Goal: Information Seeking & Learning: Learn about a topic

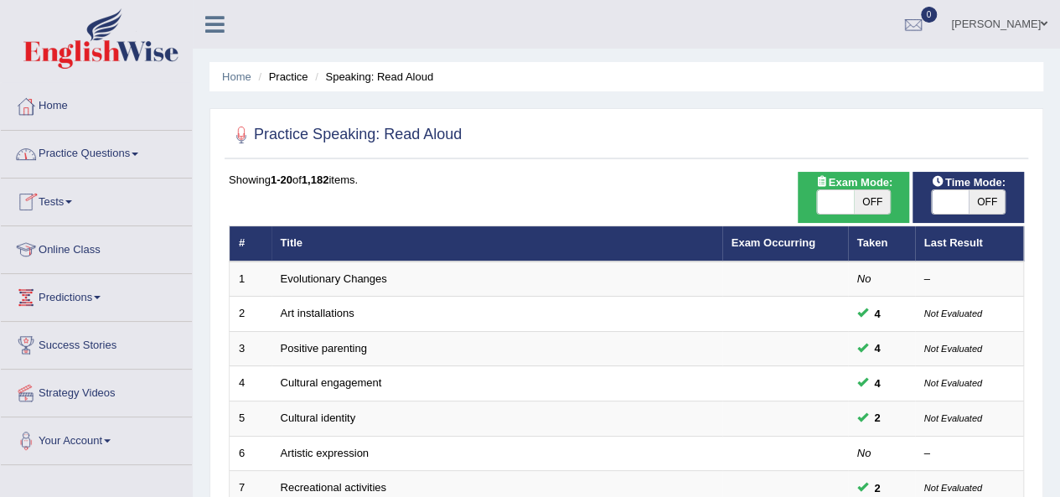
click at [991, 201] on span "OFF" at bounding box center [986, 201] width 37 height 23
checkbox input "true"
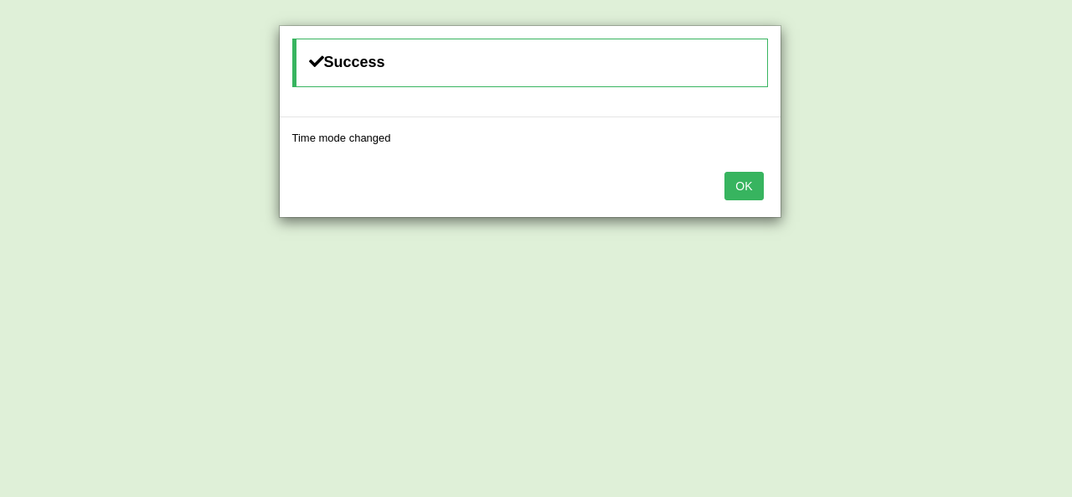
click at [738, 187] on button "OK" at bounding box center [744, 186] width 39 height 28
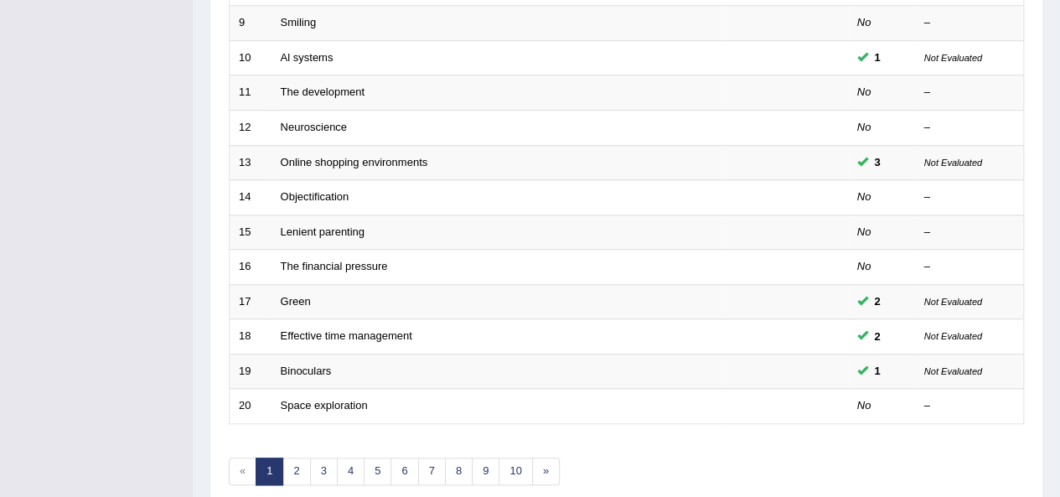
scroll to position [552, 0]
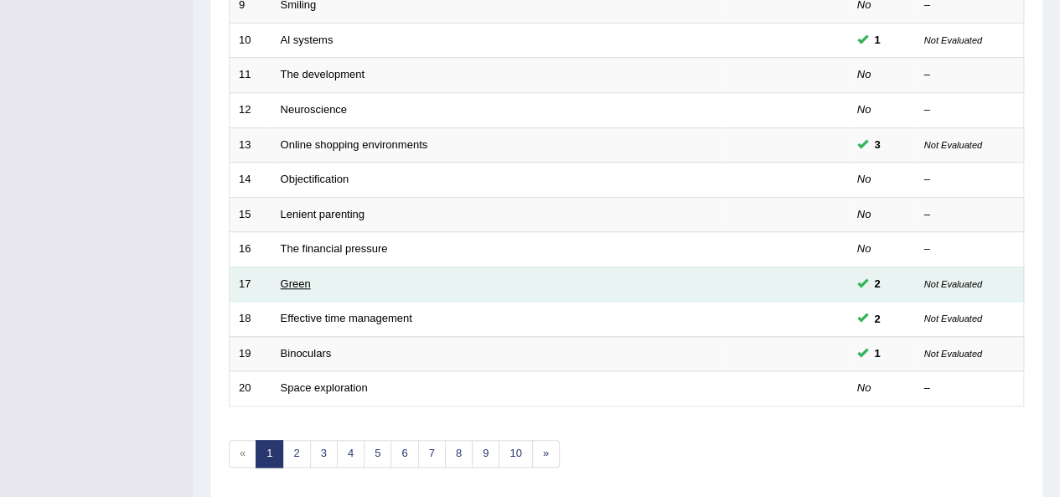
click at [299, 277] on link "Green" at bounding box center [296, 283] width 30 height 13
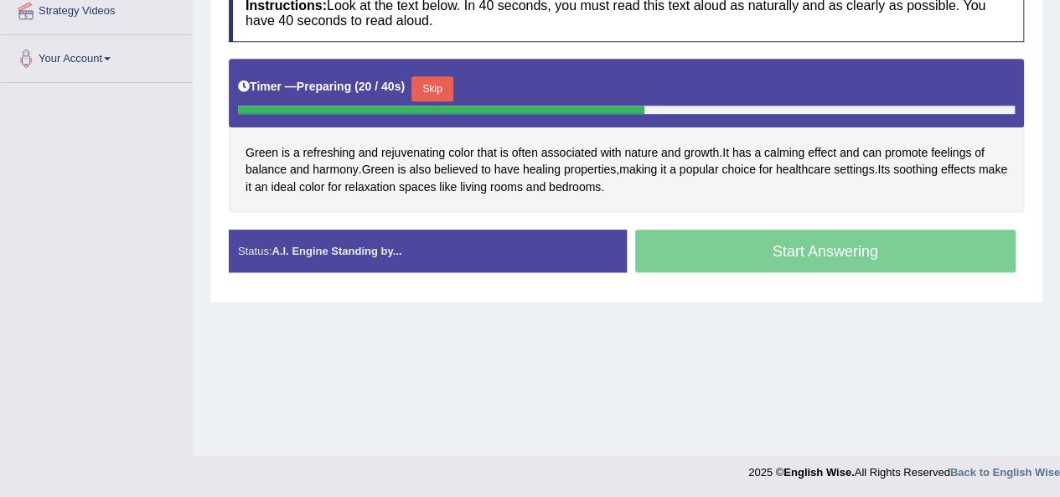
click at [446, 83] on button "Skip" at bounding box center [432, 88] width 42 height 25
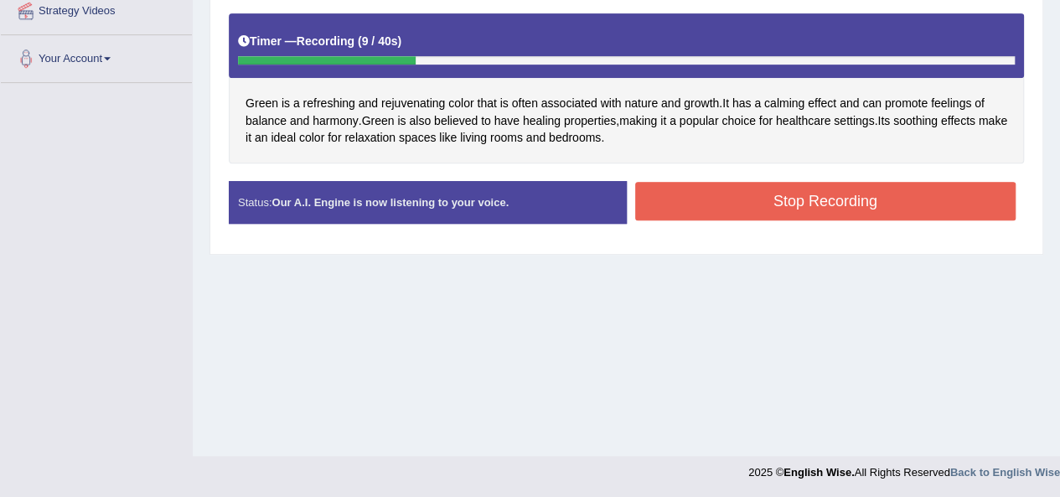
click at [756, 199] on button "Stop Recording" at bounding box center [825, 201] width 381 height 39
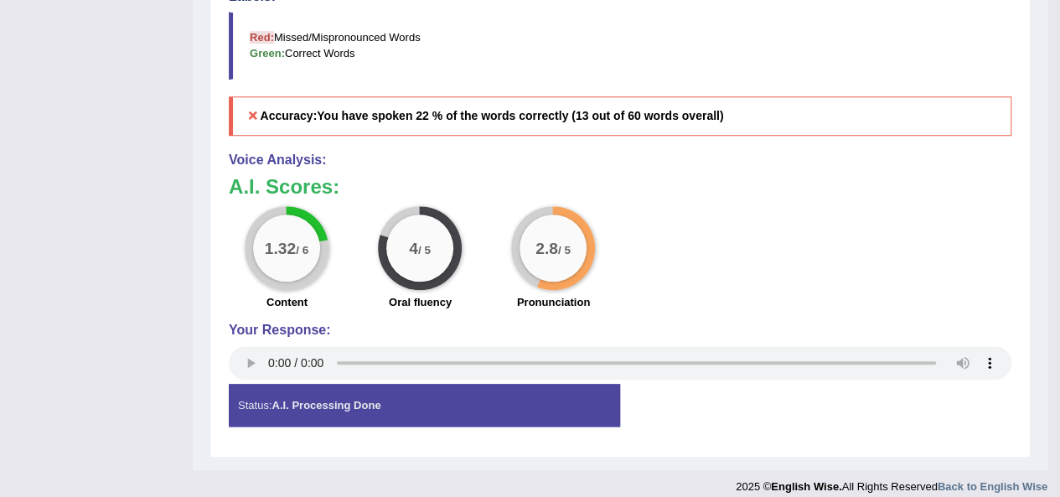
scroll to position [715, 0]
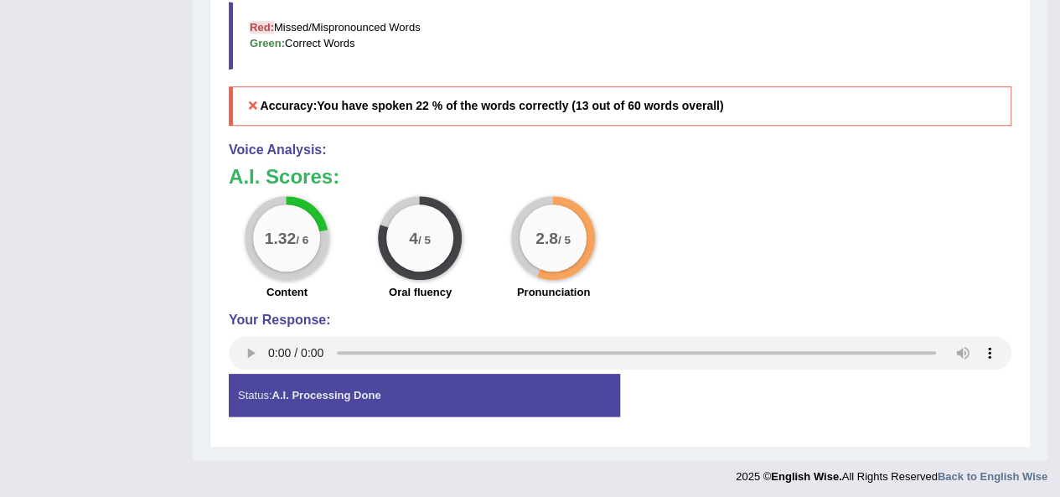
drag, startPoint x: 424, startPoint y: 291, endPoint x: 533, endPoint y: 244, distance: 118.6
click at [533, 244] on div "1.32 / 6 Content 4 / 5 Oral fluency 2.8 / 5 Pronunciation" at bounding box center [619, 250] width 799 height 108
drag, startPoint x: 403, startPoint y: 222, endPoint x: 426, endPoint y: 255, distance: 39.7
click at [426, 255] on div "4 / 5" at bounding box center [419, 237] width 67 height 67
drag, startPoint x: 300, startPoint y: 217, endPoint x: 671, endPoint y: 245, distance: 372.2
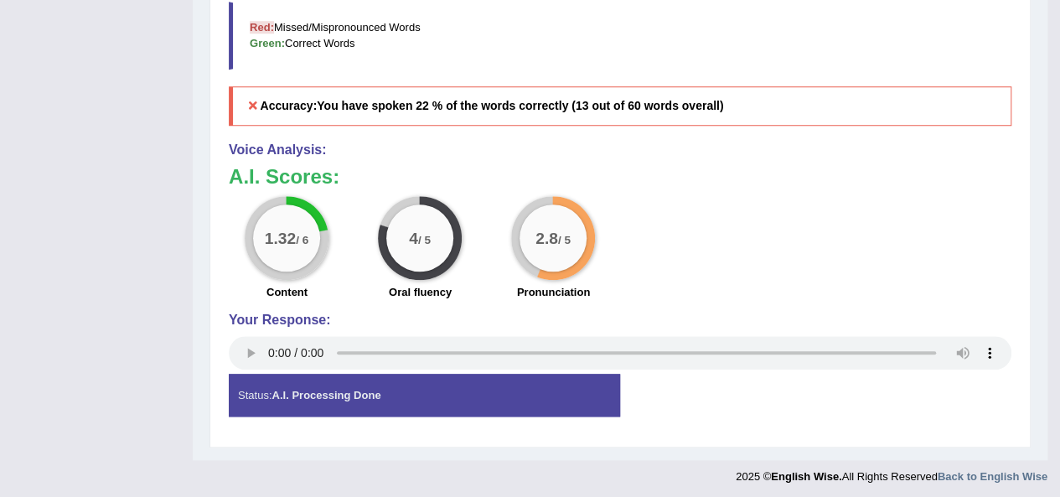
click at [617, 266] on div "1.32 / 6 Content 4 / 5 Oral fluency 2.8 / 5 Pronunciation" at bounding box center [619, 250] width 799 height 108
drag, startPoint x: 525, startPoint y: 122, endPoint x: 385, endPoint y: 403, distance: 313.6
drag, startPoint x: 394, startPoint y: 264, endPoint x: 434, endPoint y: 232, distance: 51.3
click at [418, 277] on div "4 / 5 Oral fluency" at bounding box center [420, 250] width 133 height 108
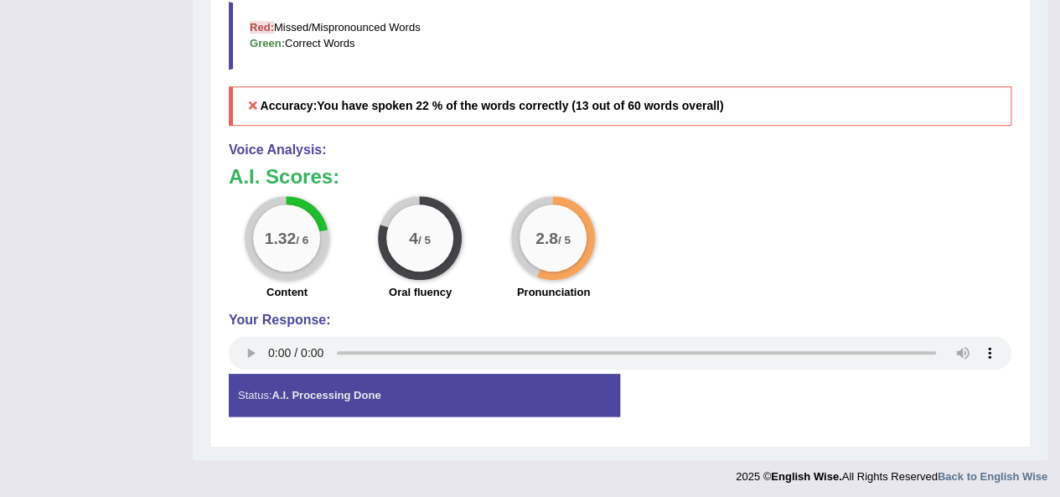
drag, startPoint x: 390, startPoint y: 219, endPoint x: 437, endPoint y: 262, distance: 64.1
click at [437, 262] on div "4 / 5" at bounding box center [420, 238] width 84 height 84
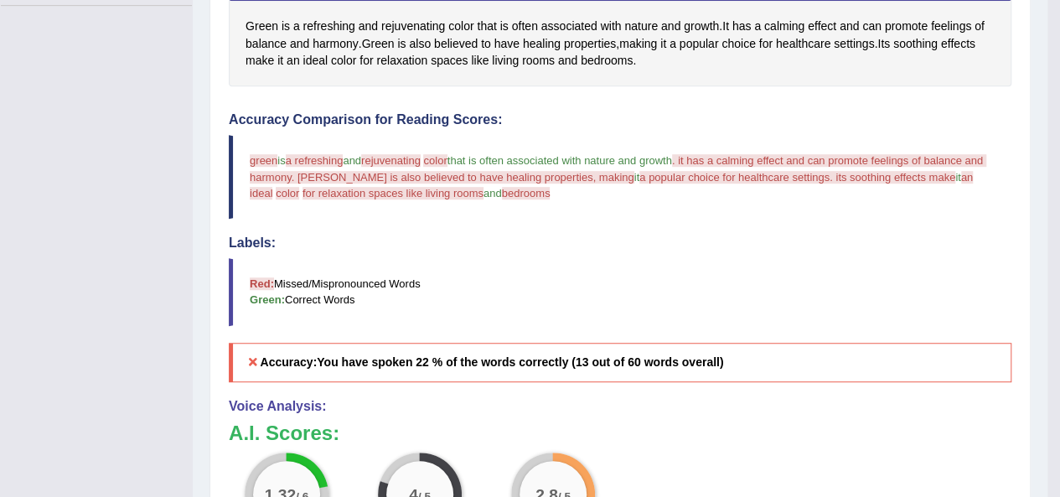
scroll to position [0, 0]
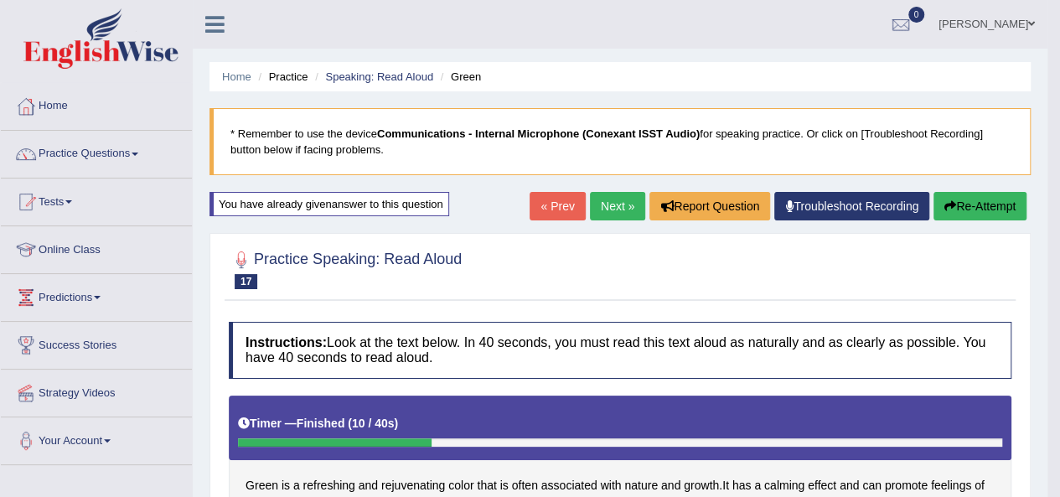
click at [612, 209] on link "Next »" at bounding box center [617, 206] width 55 height 28
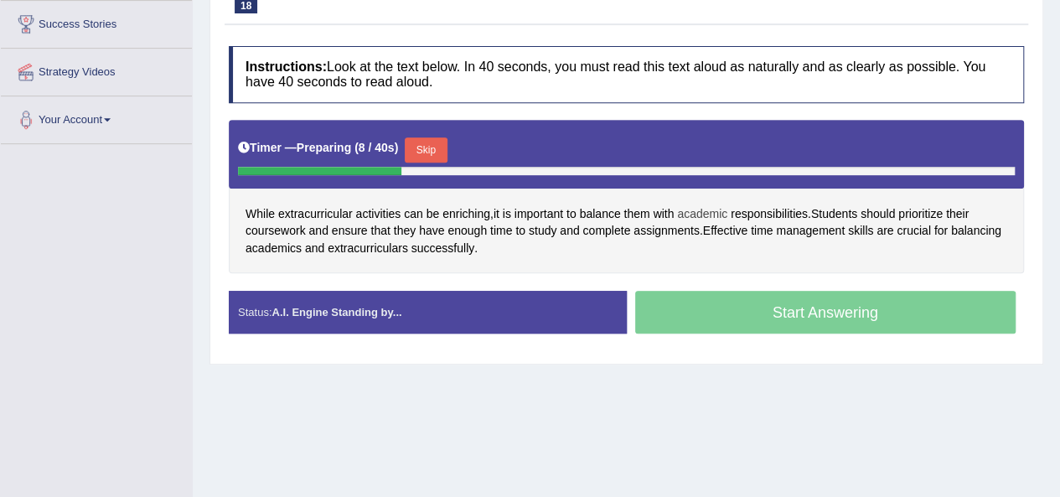
click at [711, 212] on span "academic" at bounding box center [702, 214] width 50 height 18
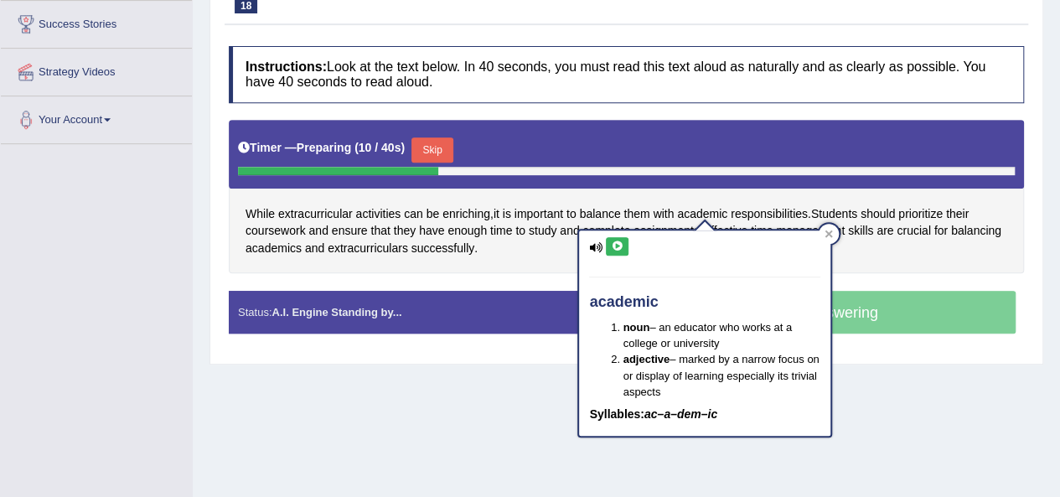
click at [620, 245] on icon at bounding box center [617, 246] width 13 height 10
click at [479, 227] on span "enough" at bounding box center [466, 231] width 39 height 18
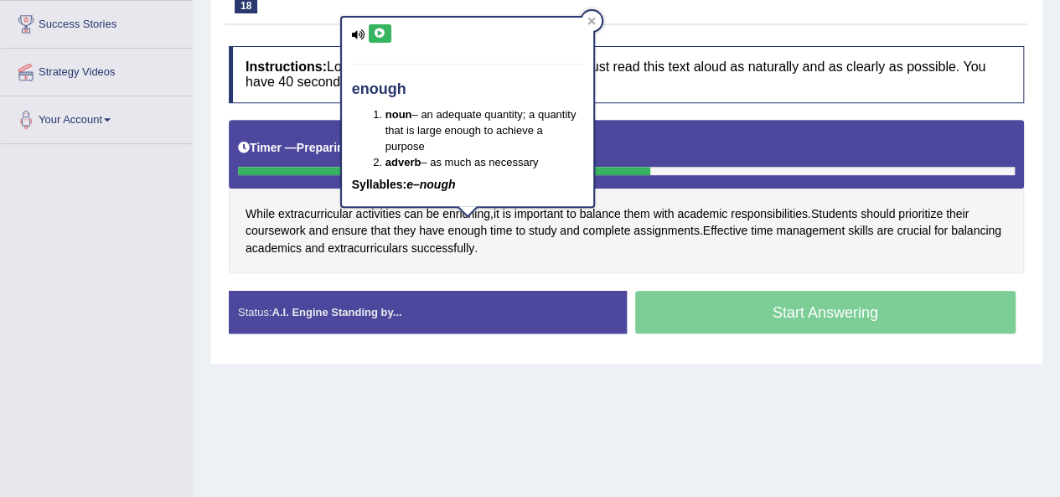
click at [630, 249] on div "While extracurricular activities can be enriching , it is important to balance …" at bounding box center [626, 197] width 795 height 154
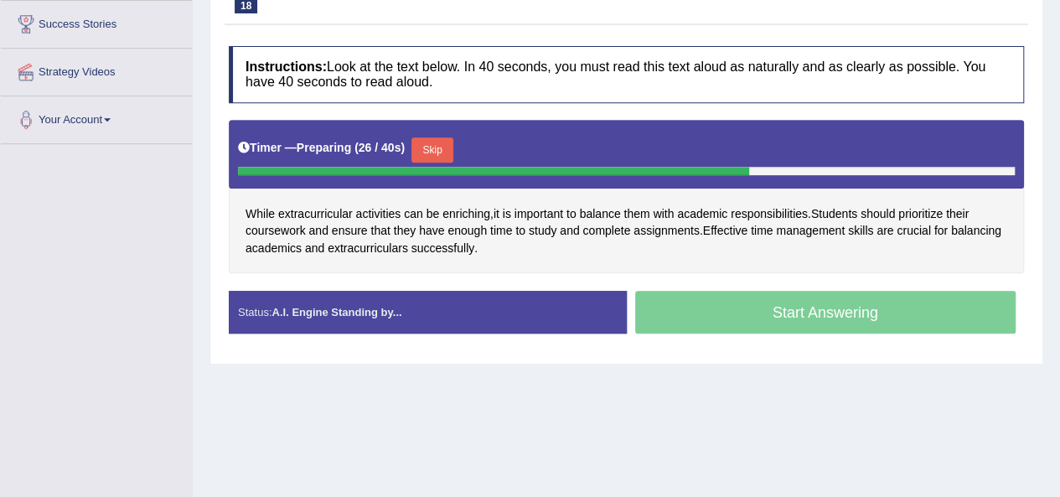
click at [430, 146] on button "Skip" at bounding box center [432, 149] width 42 height 25
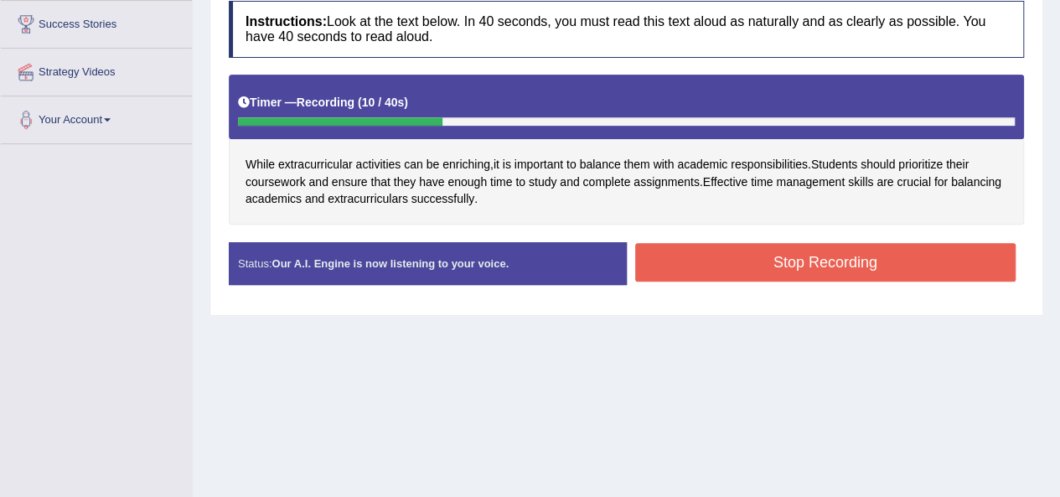
click at [797, 261] on button "Stop Recording" at bounding box center [825, 262] width 381 height 39
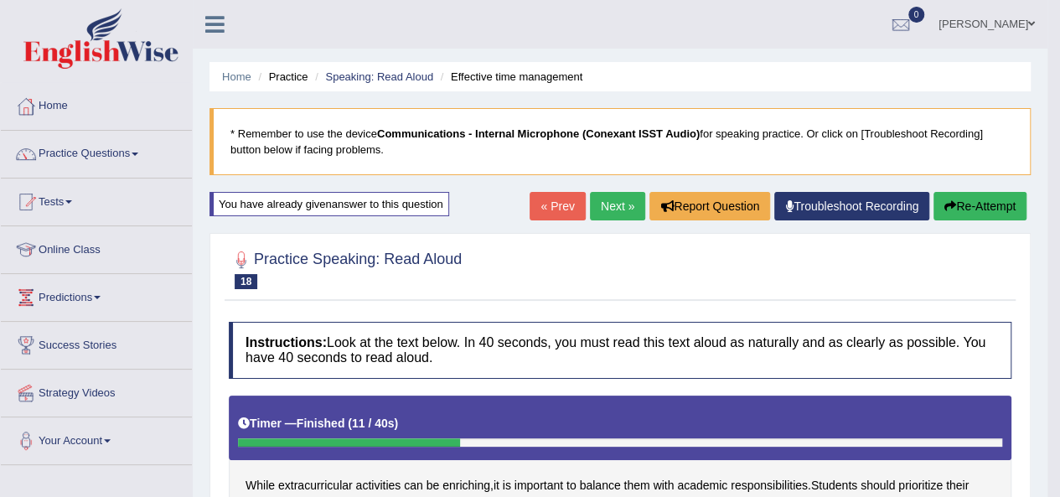
click at [617, 199] on link "Next »" at bounding box center [617, 206] width 55 height 28
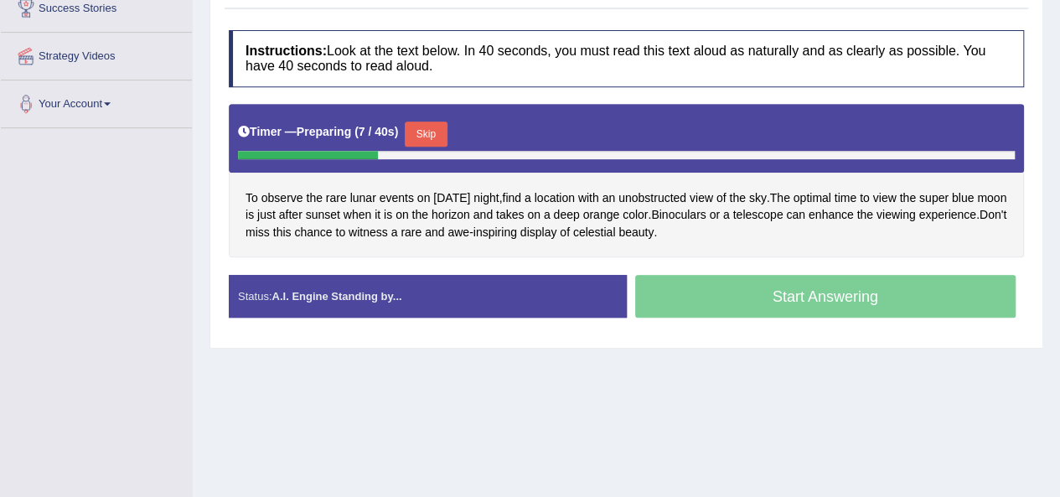
click at [426, 137] on button "Skip" at bounding box center [426, 133] width 42 height 25
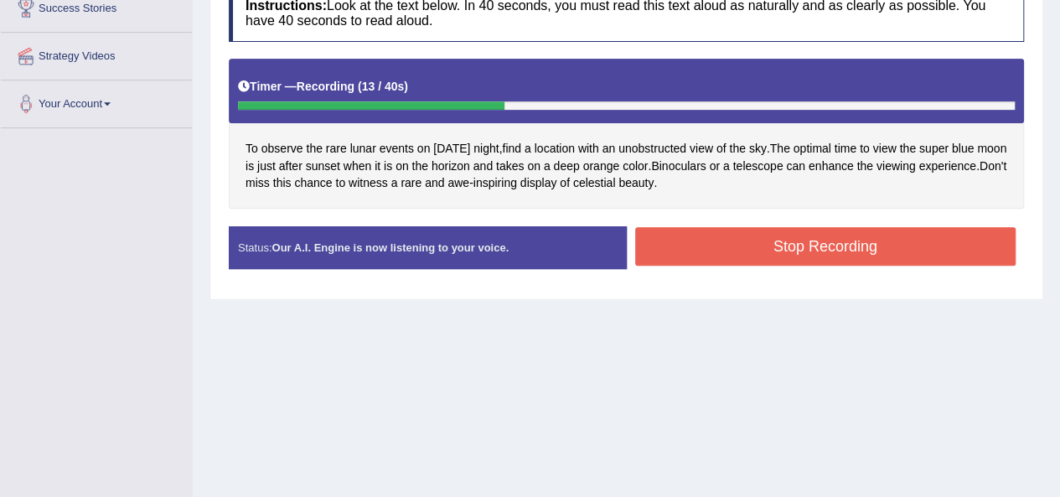
click at [745, 238] on button "Stop Recording" at bounding box center [825, 246] width 381 height 39
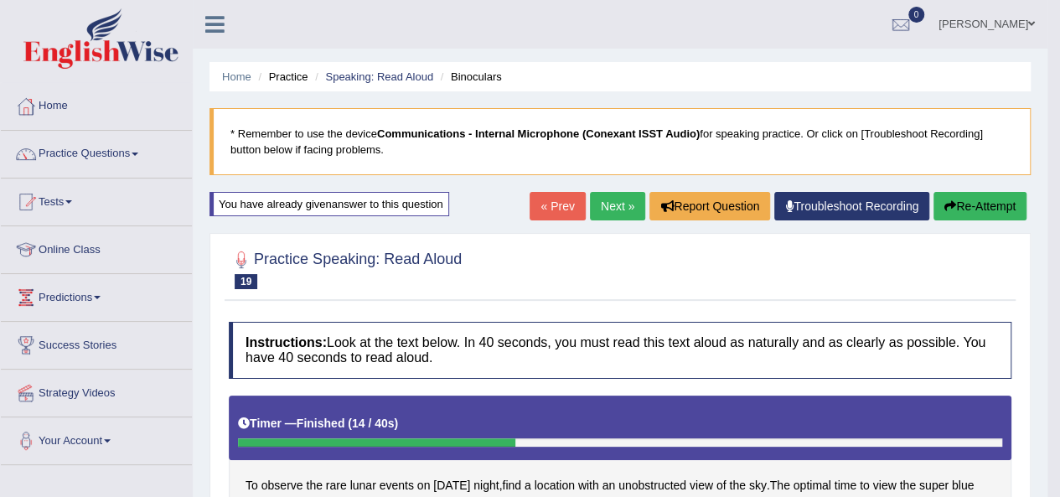
click at [123, 147] on link "Practice Questions" at bounding box center [96, 152] width 191 height 42
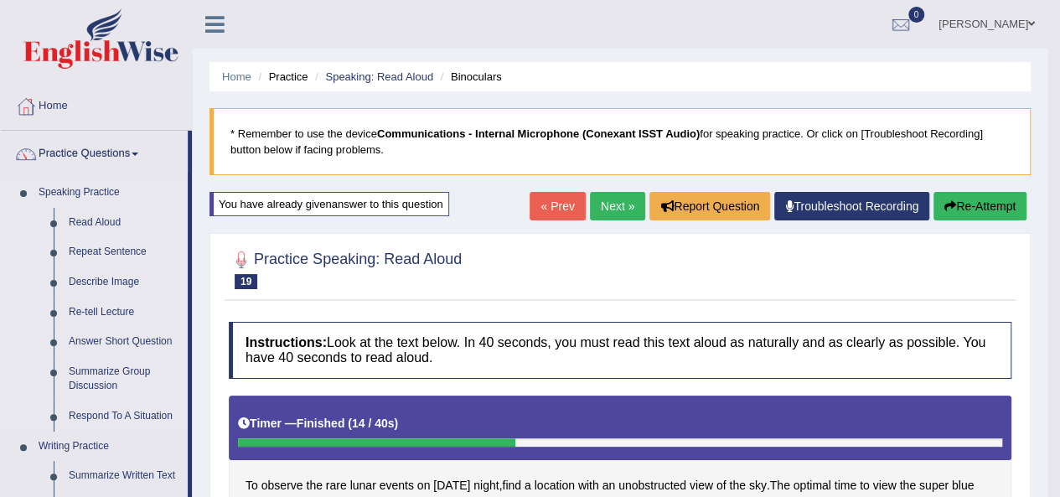
click at [133, 245] on link "Repeat Sentence" at bounding box center [124, 252] width 126 height 30
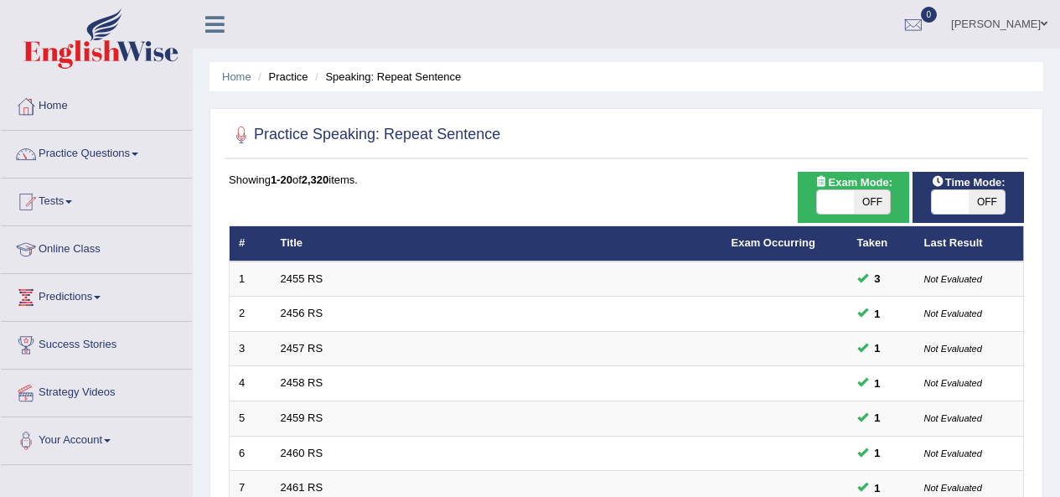
scroll to position [418, 0]
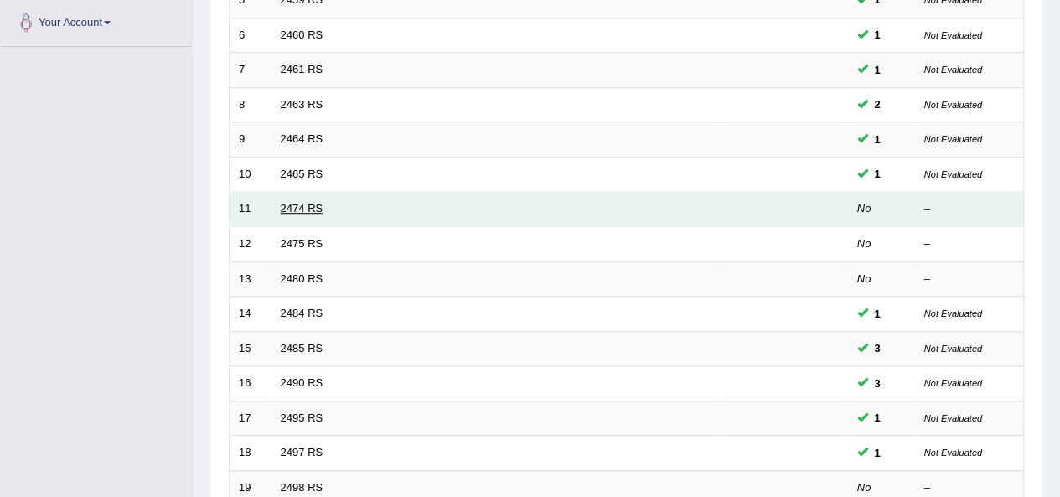
click at [303, 208] on link "2474 RS" at bounding box center [302, 208] width 43 height 13
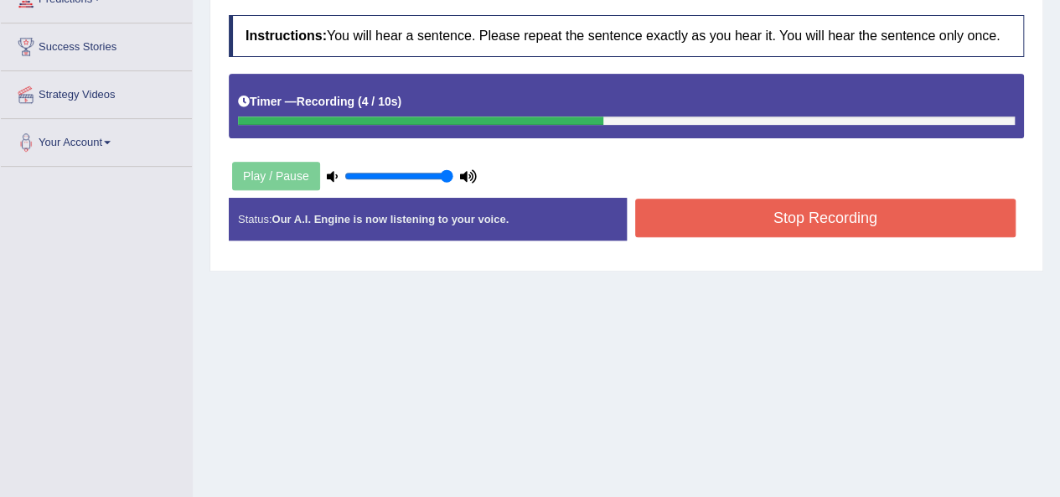
click at [910, 227] on button "Stop Recording" at bounding box center [825, 218] width 381 height 39
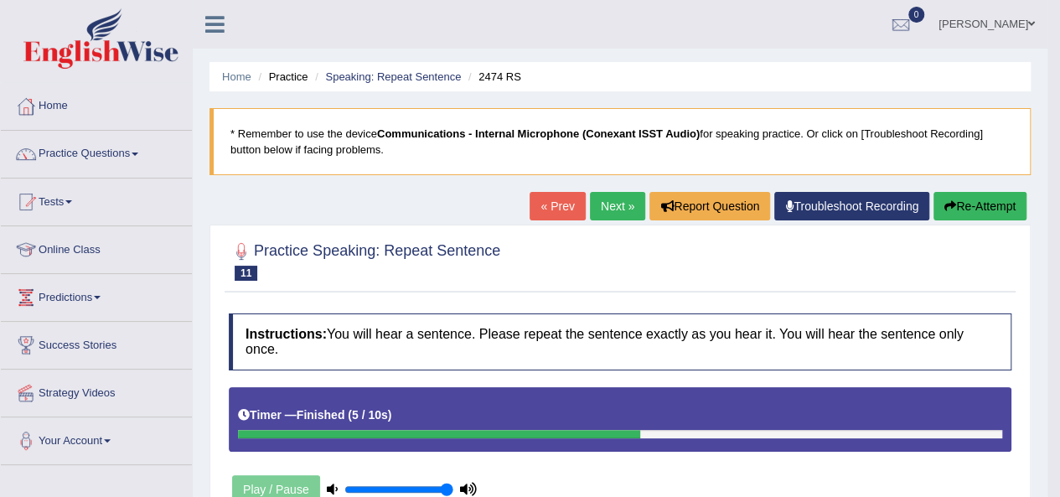
click at [621, 210] on link "Next »" at bounding box center [617, 206] width 55 height 28
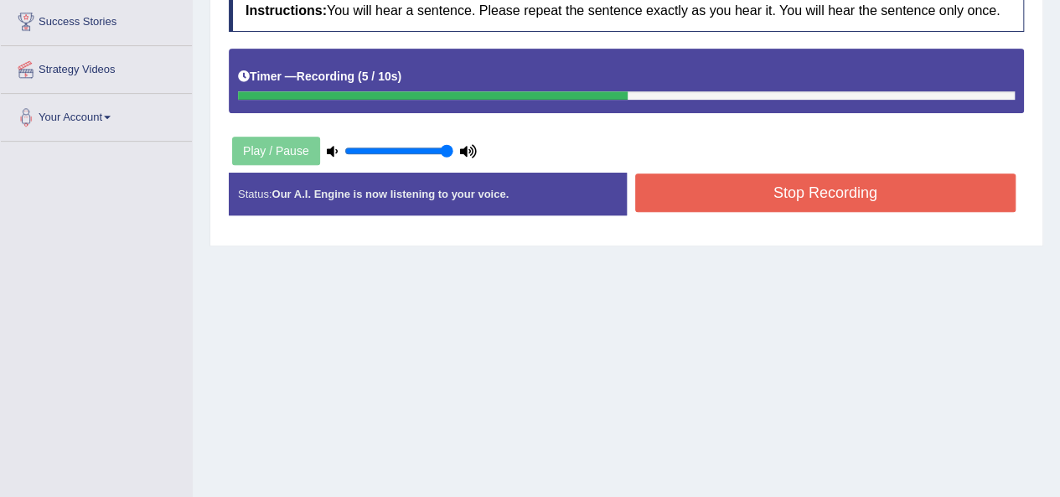
click at [881, 199] on button "Stop Recording" at bounding box center [825, 192] width 381 height 39
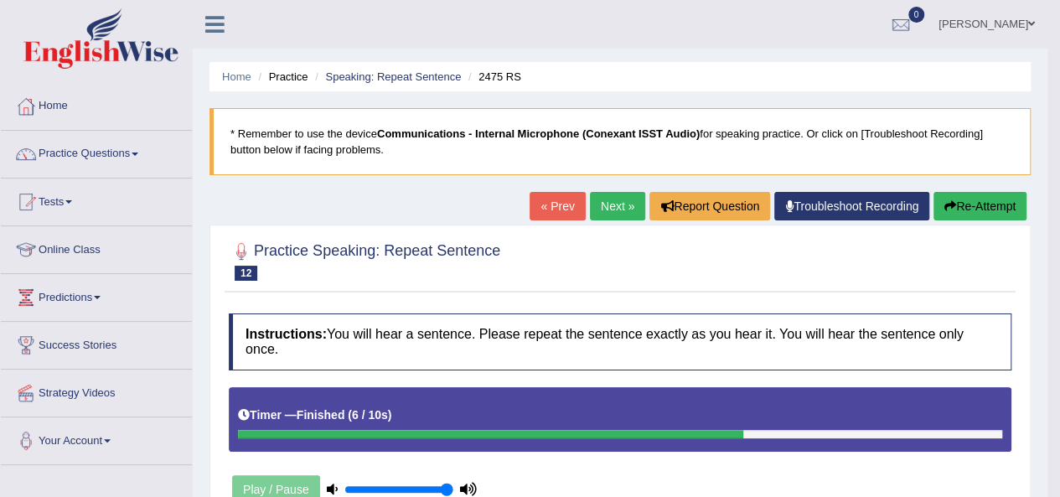
click at [626, 214] on link "Next »" at bounding box center [617, 206] width 55 height 28
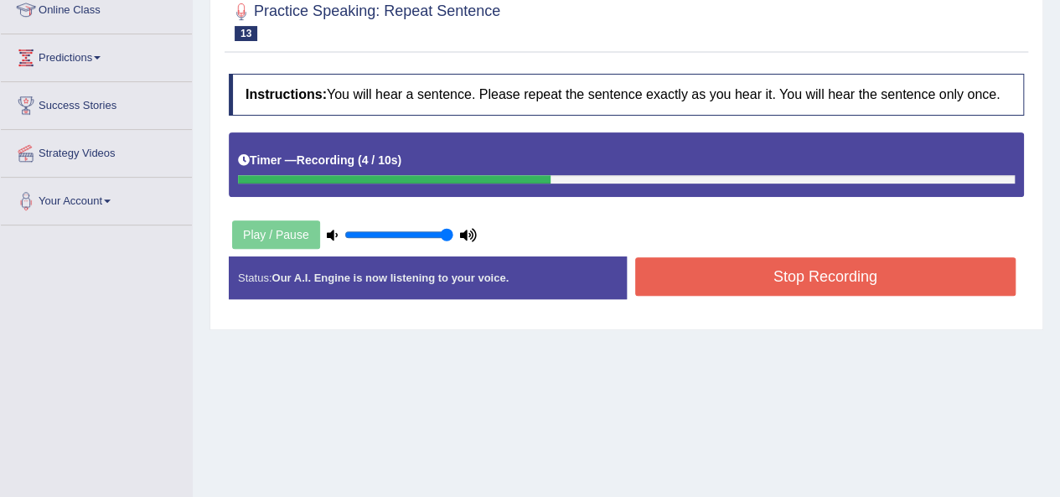
click at [813, 280] on button "Stop Recording" at bounding box center [825, 276] width 381 height 39
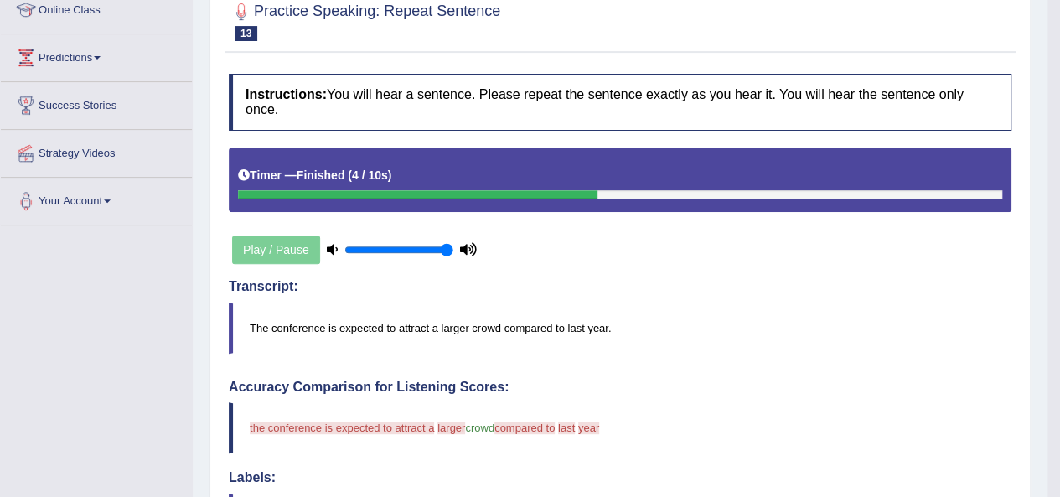
drag, startPoint x: 1071, startPoint y: 231, endPoint x: 1061, endPoint y: 235, distance: 11.7
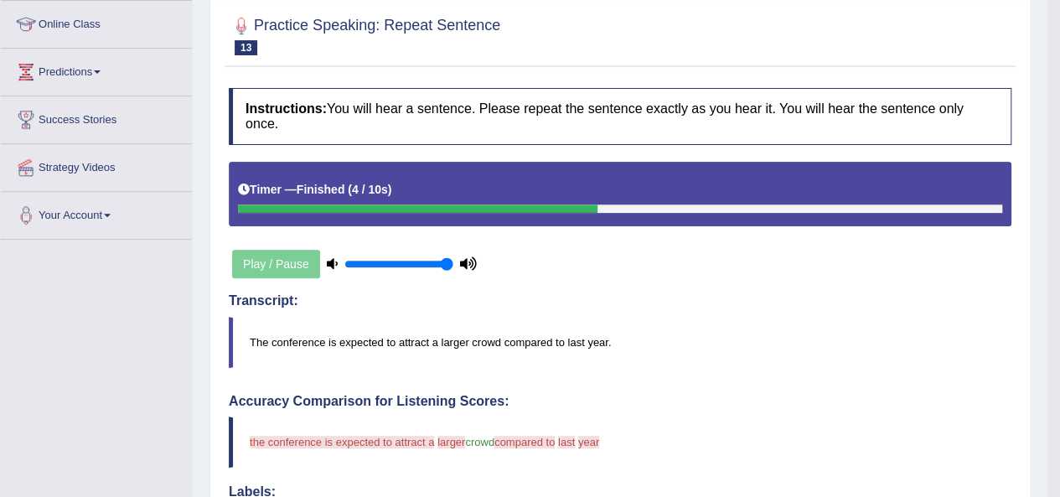
scroll to position [49, 0]
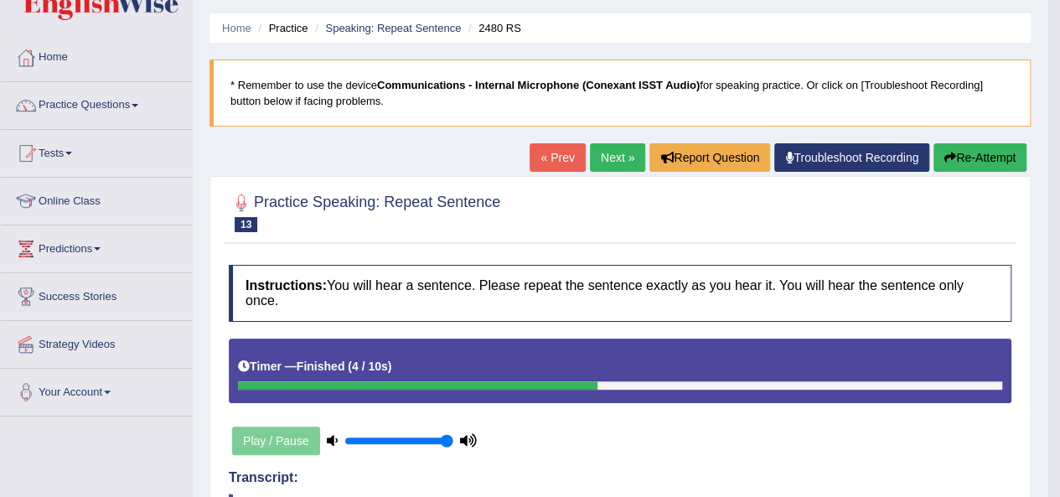
click at [963, 155] on button "Re-Attempt" at bounding box center [979, 157] width 93 height 28
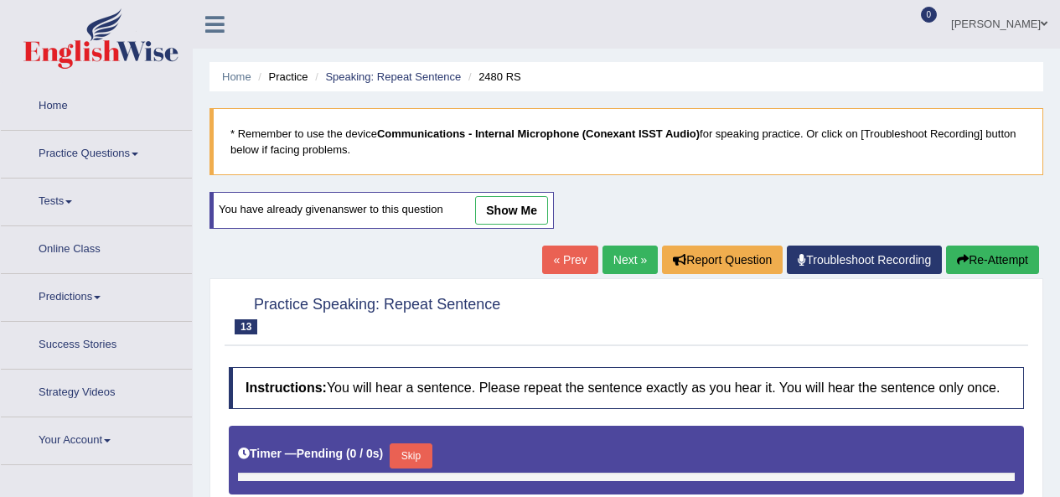
type input "1"
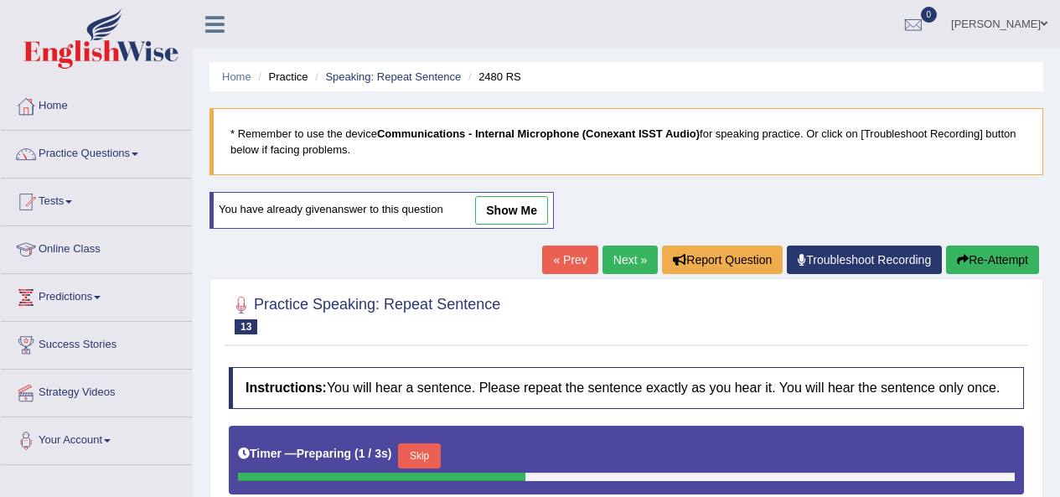
drag, startPoint x: 373, startPoint y: 220, endPoint x: 459, endPoint y: 219, distance: 86.3
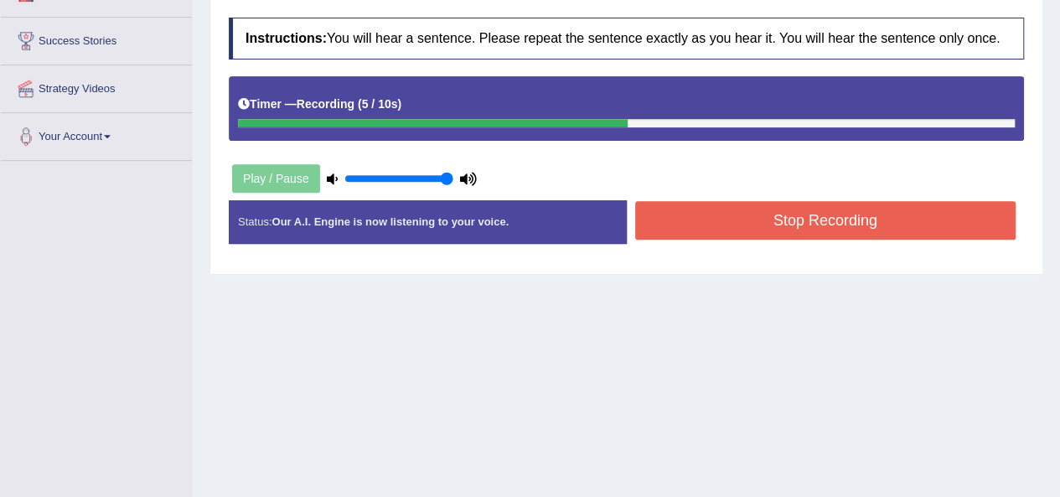
click at [826, 226] on button "Stop Recording" at bounding box center [825, 220] width 381 height 39
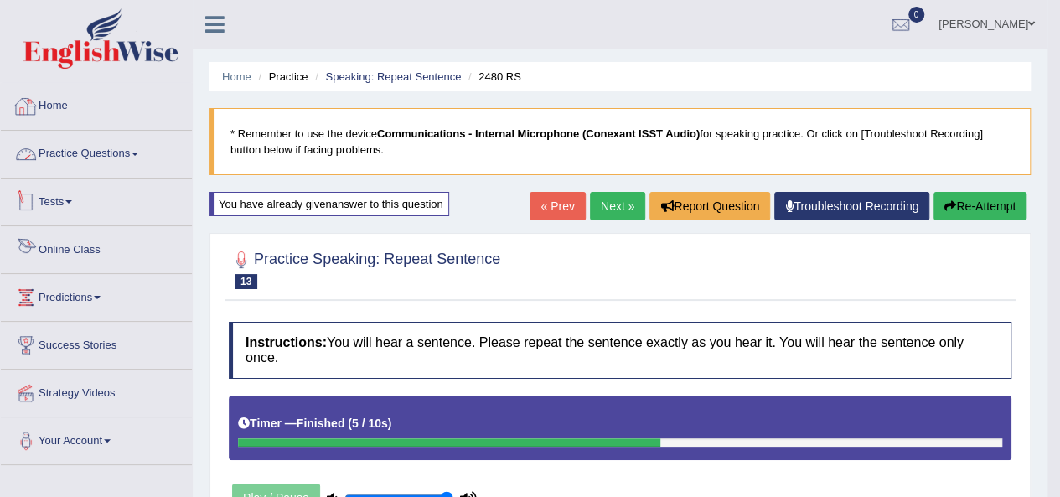
click at [49, 101] on link "Home" at bounding box center [96, 104] width 191 height 42
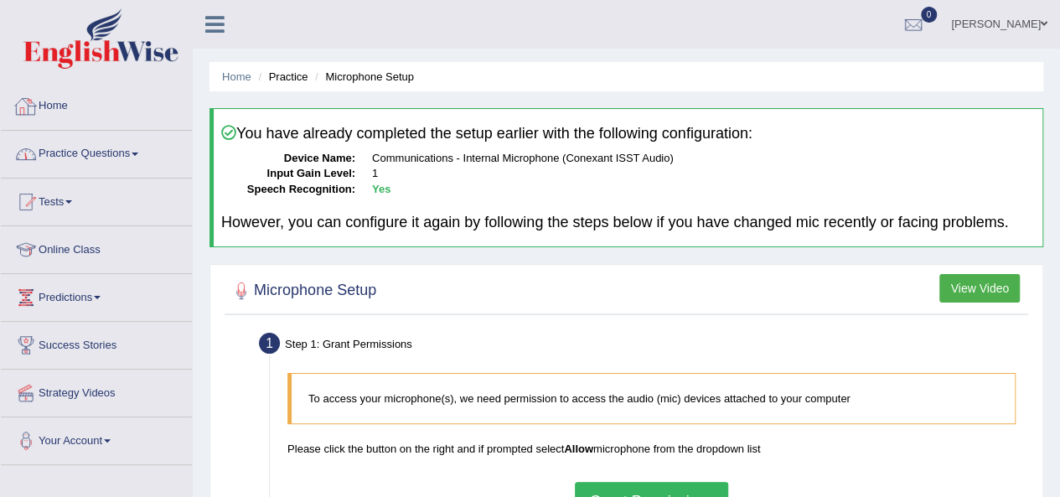
click at [111, 157] on link "Practice Questions" at bounding box center [96, 152] width 191 height 42
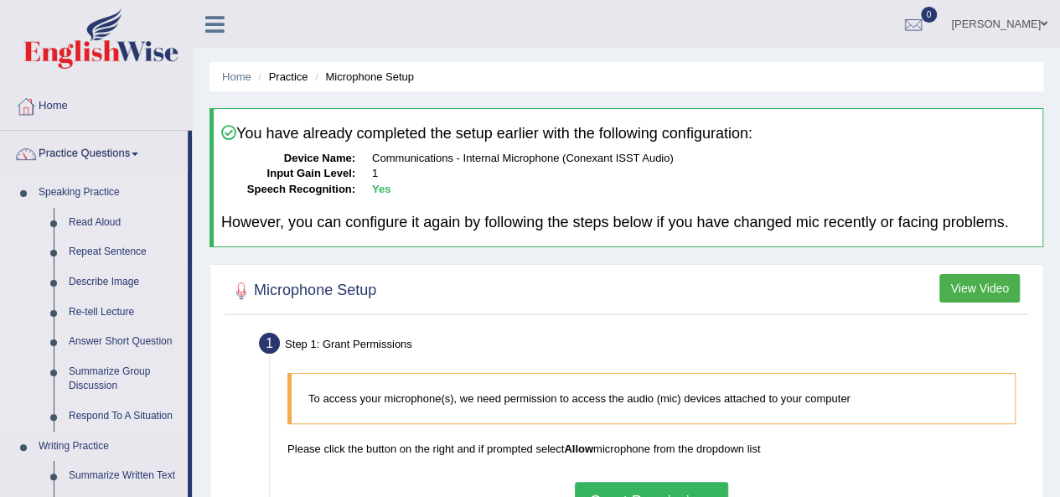
click at [102, 251] on link "Repeat Sentence" at bounding box center [124, 252] width 126 height 30
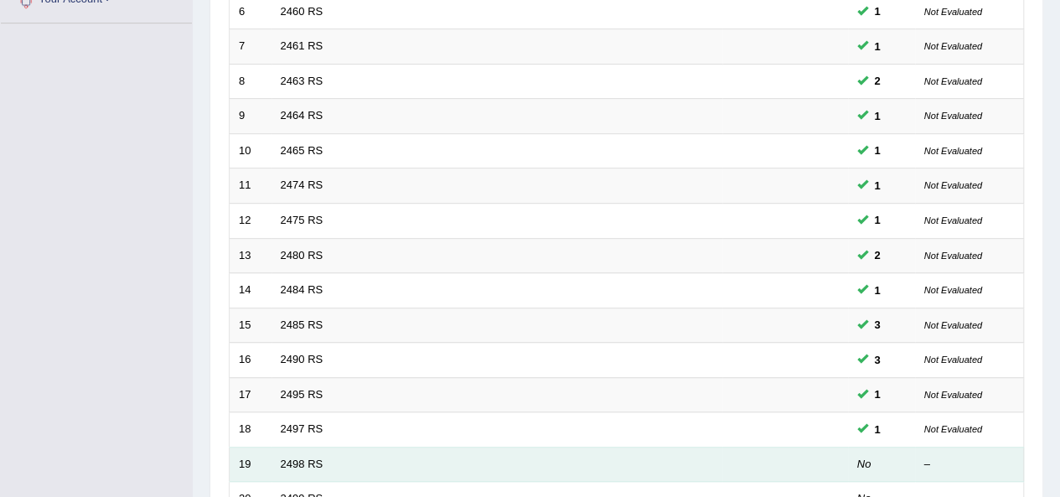
scroll to position [474, 0]
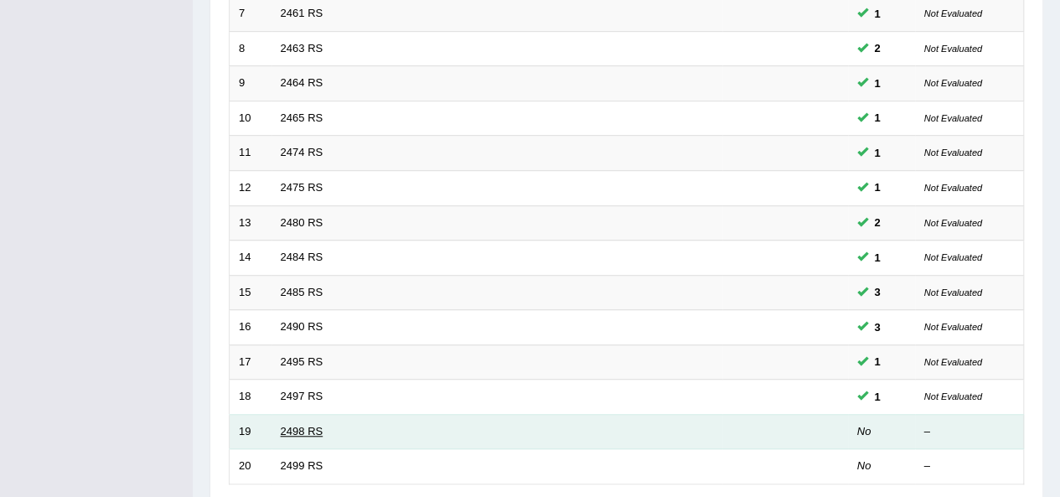
click at [302, 426] on link "2498 RS" at bounding box center [302, 431] width 43 height 13
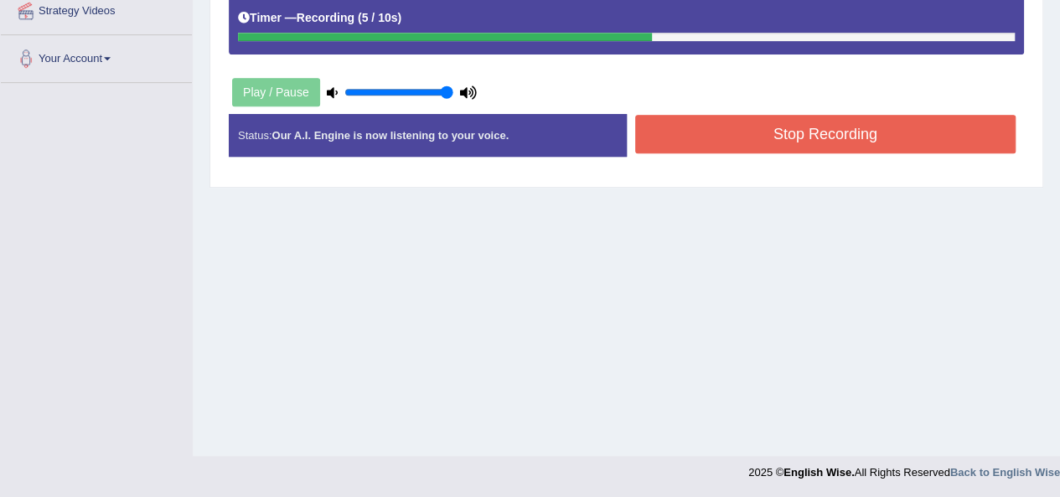
click at [815, 141] on button "Stop Recording" at bounding box center [825, 134] width 381 height 39
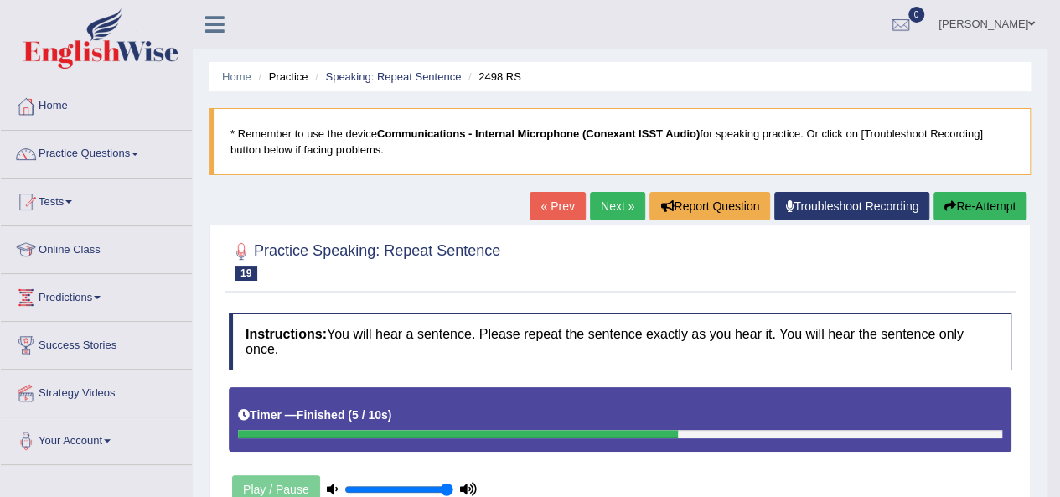
click at [612, 200] on link "Next »" at bounding box center [617, 206] width 55 height 28
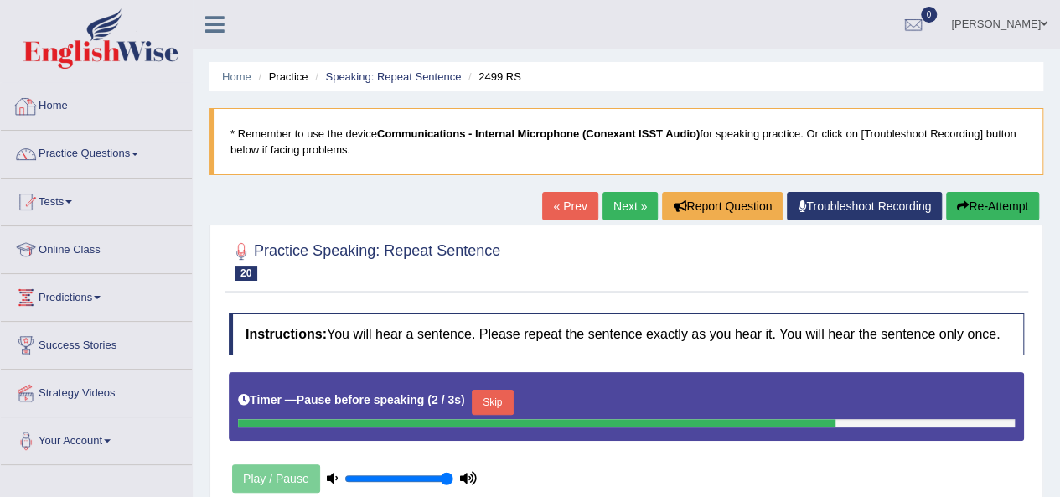
click at [55, 98] on link "Home" at bounding box center [96, 104] width 191 height 42
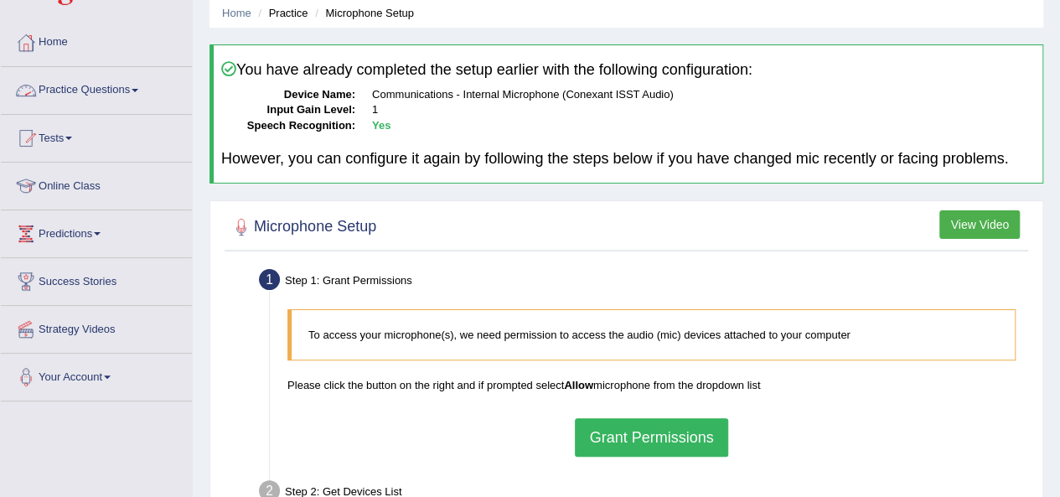
click at [86, 88] on link "Practice Questions" at bounding box center [96, 88] width 191 height 42
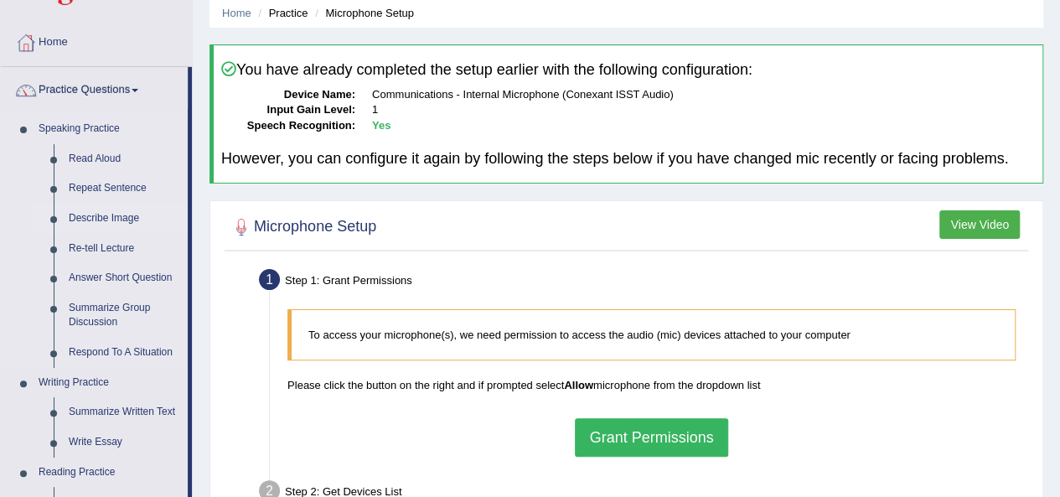
click at [97, 222] on link "Describe Image" at bounding box center [124, 219] width 126 height 30
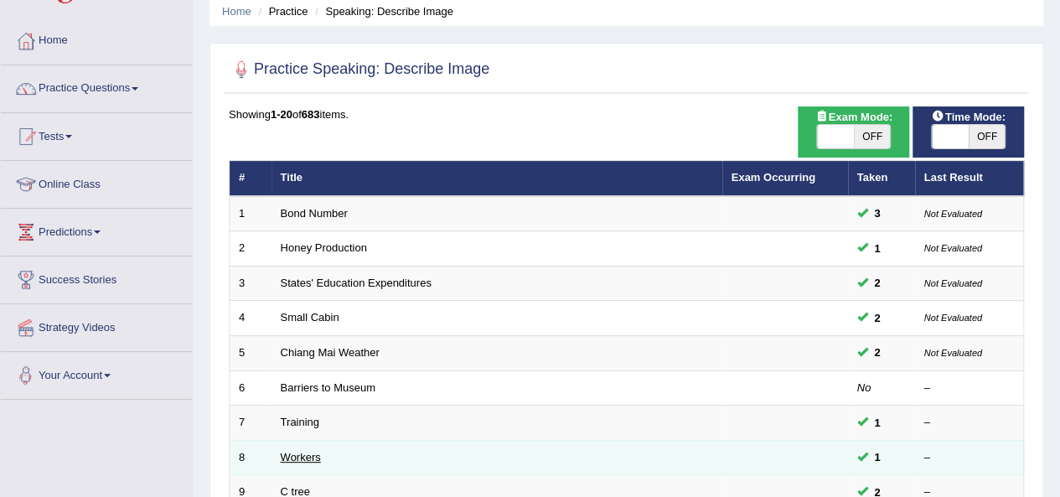
click at [301, 452] on link "Workers" at bounding box center [301, 457] width 40 height 13
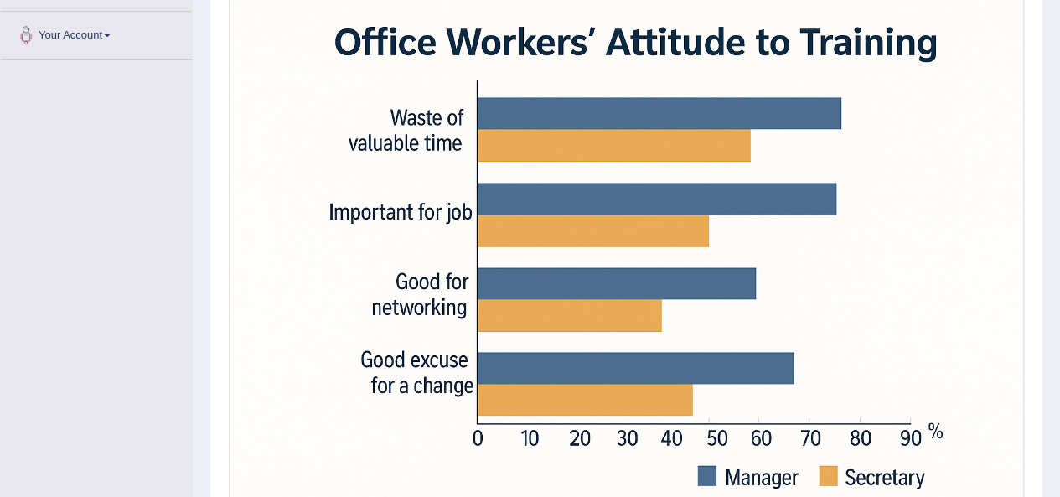
scroll to position [549, 0]
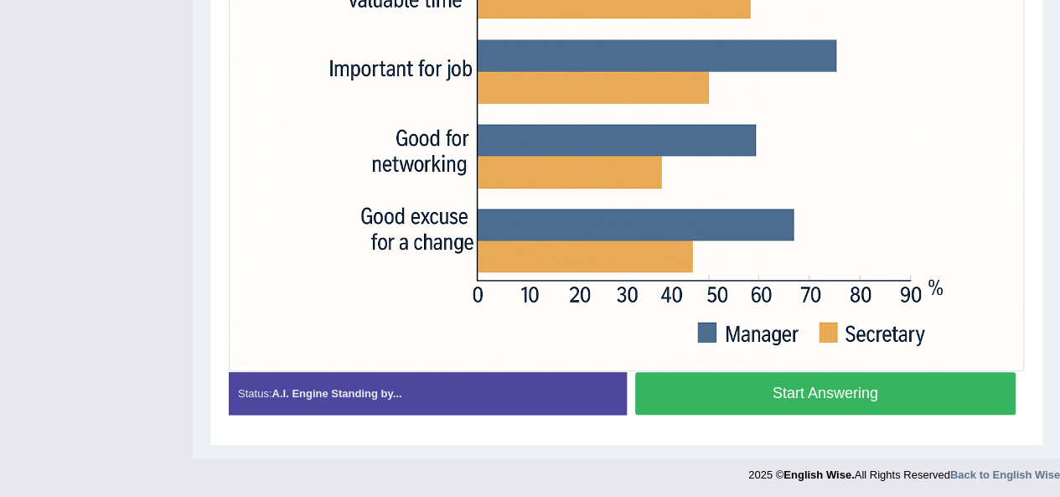
click at [906, 391] on button "Start Answering" at bounding box center [825, 393] width 381 height 43
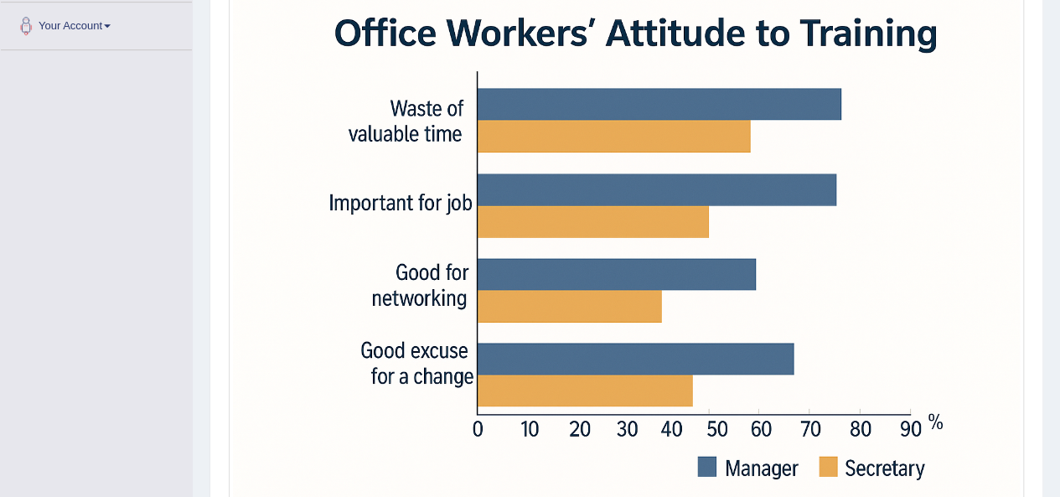
scroll to position [453, 0]
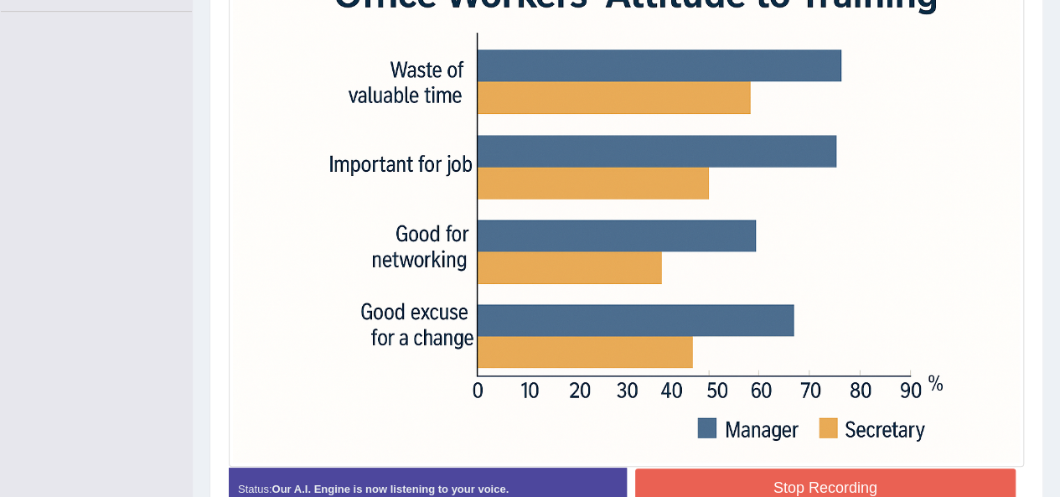
click at [883, 475] on div "Instructions: Look at the image below. In 25 seconds, please speak into the mic…" at bounding box center [626, 199] width 803 height 695
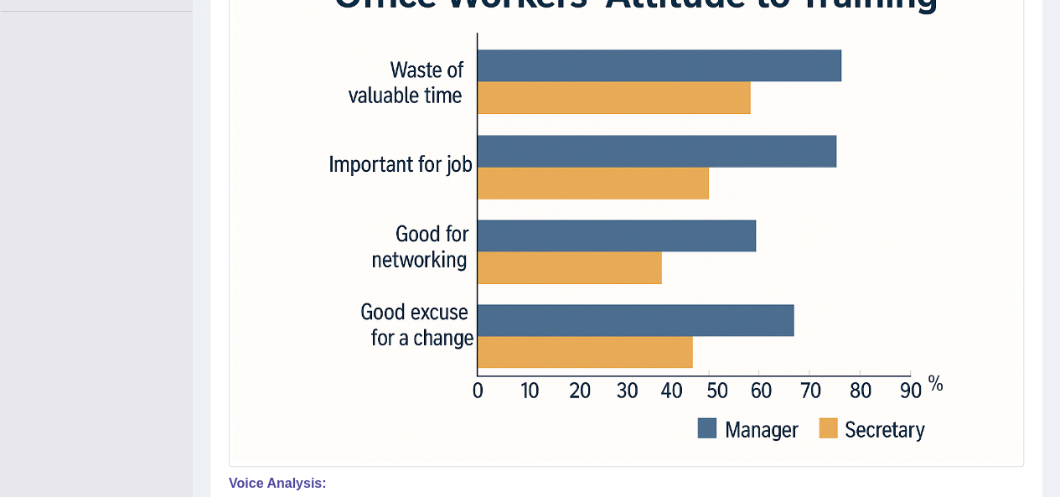
drag, startPoint x: 1063, startPoint y: 331, endPoint x: 1071, endPoint y: 413, distance: 82.5
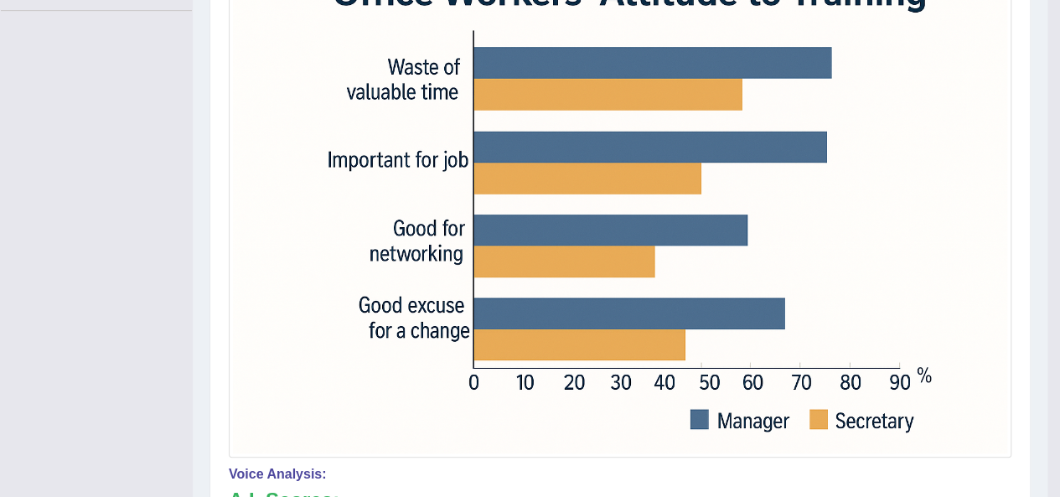
scroll to position [106, 0]
